Goal: Information Seeking & Learning: Learn about a topic

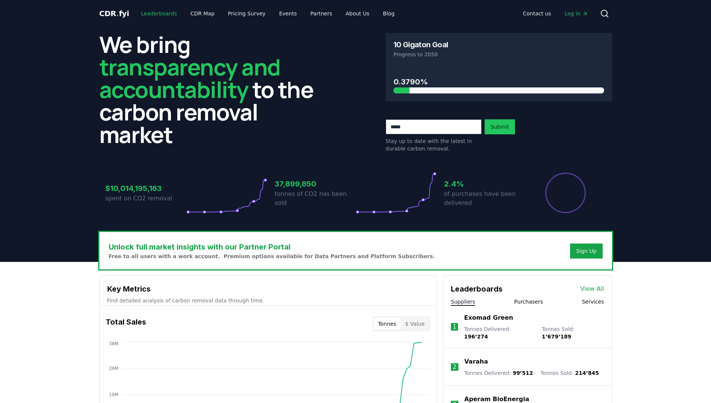
click at [163, 15] on link "Leaderboards" at bounding box center [159, 13] width 48 height 13
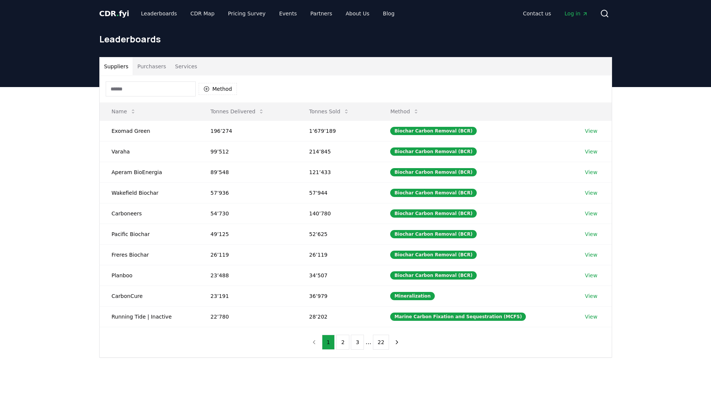
click at [180, 70] on button "Services" at bounding box center [186, 66] width 31 height 18
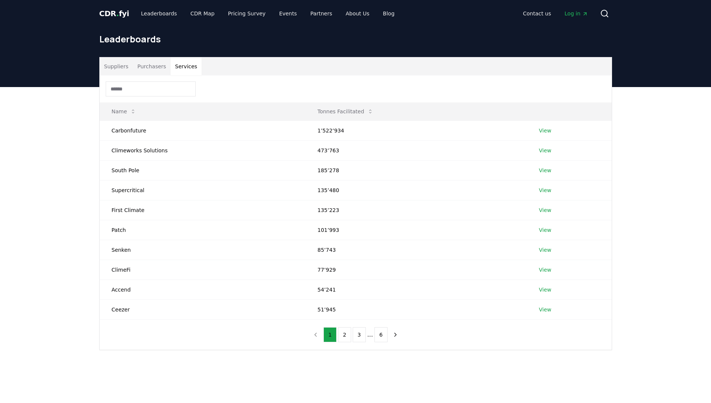
click at [118, 69] on button "Suppliers" at bounding box center [116, 66] width 33 height 18
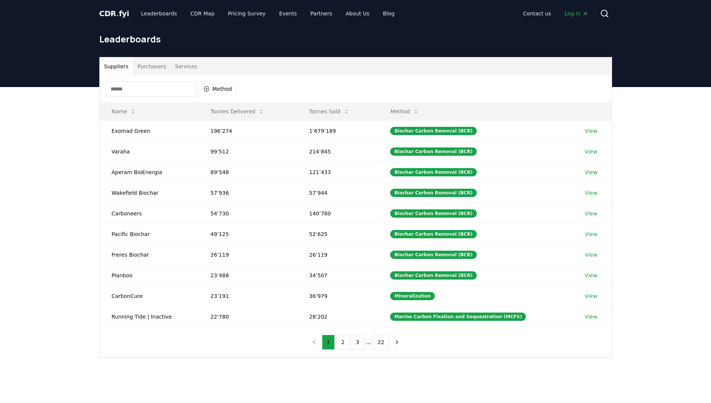
click at [151, 68] on button "Purchasers" at bounding box center [152, 66] width 38 height 18
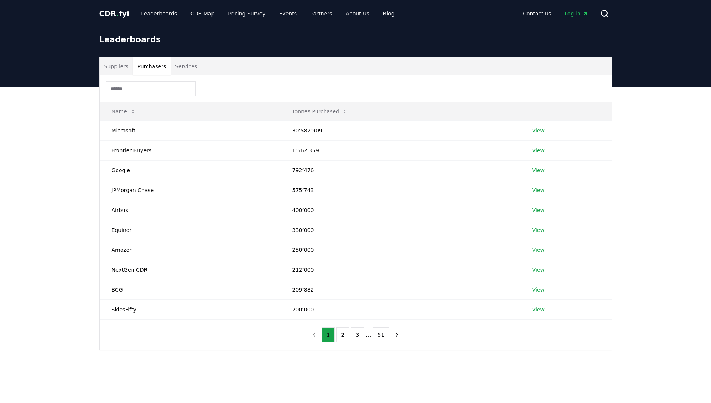
click at [177, 67] on button "Services" at bounding box center [186, 66] width 31 height 18
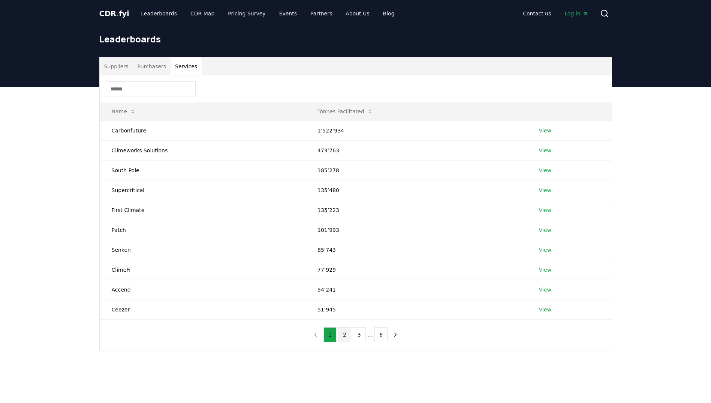
click at [343, 337] on button "2" at bounding box center [344, 334] width 13 height 15
click at [336, 337] on button "1" at bounding box center [330, 334] width 13 height 15
click at [344, 336] on button "2" at bounding box center [344, 334] width 13 height 15
click at [357, 336] on button "3" at bounding box center [359, 334] width 13 height 15
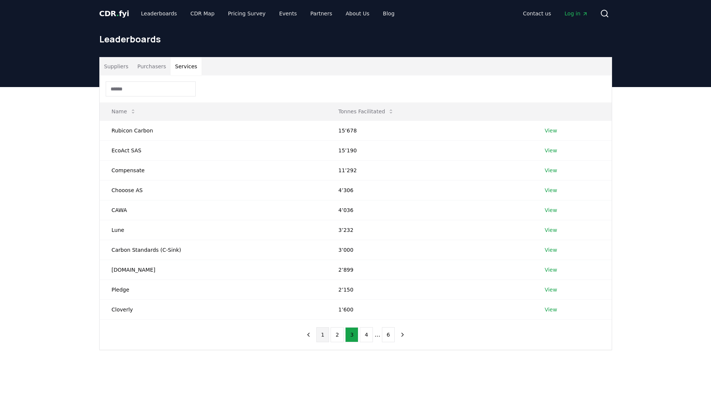
click at [324, 334] on button "1" at bounding box center [322, 334] width 13 height 15
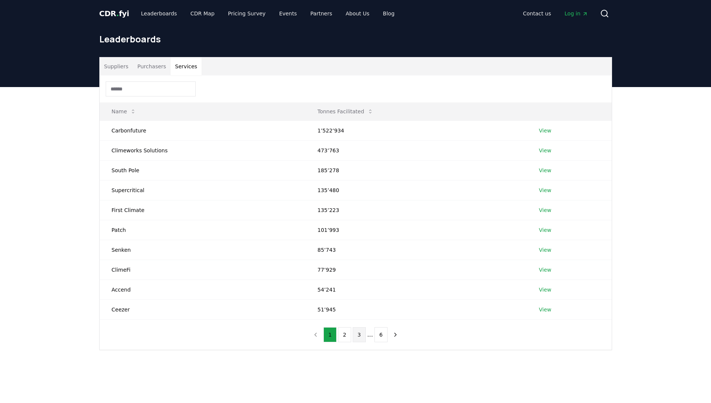
click at [357, 337] on button "3" at bounding box center [359, 334] width 13 height 15
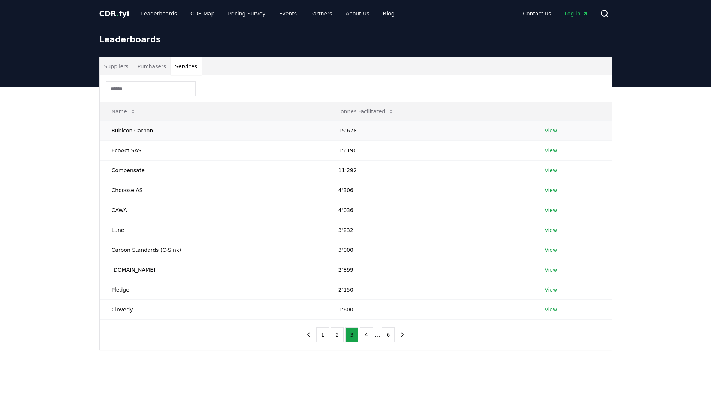
click at [132, 131] on td "Rubicon Carbon" at bounding box center [213, 130] width 227 height 20
click at [550, 132] on link "View" at bounding box center [551, 130] width 12 height 7
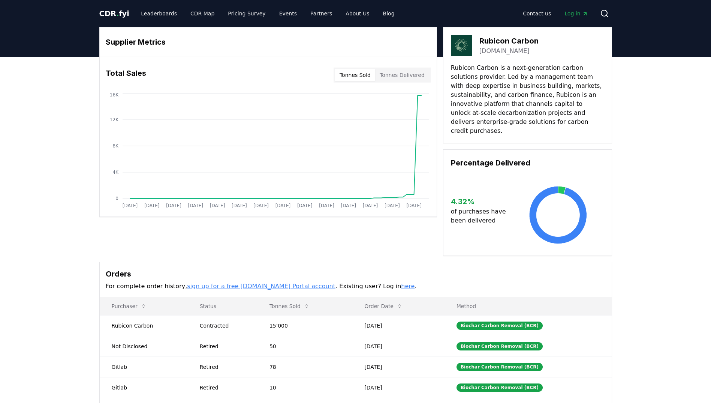
click at [112, 13] on span "CDR . fyi" at bounding box center [114, 13] width 30 height 9
